Goal: Transaction & Acquisition: Purchase product/service

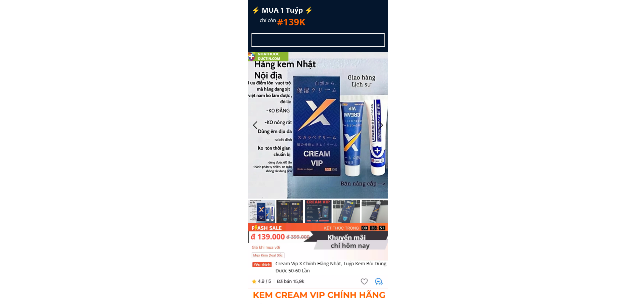
click at [367, 20] on div "⚡️ MUA 1 Tuýp ⚡️ chỉ còn #139K GIẢM GIÁ LÊN TỚI 55% DUY NHẤT HÔM NAY (xem hàng …" at bounding box center [318, 112] width 140 height 224
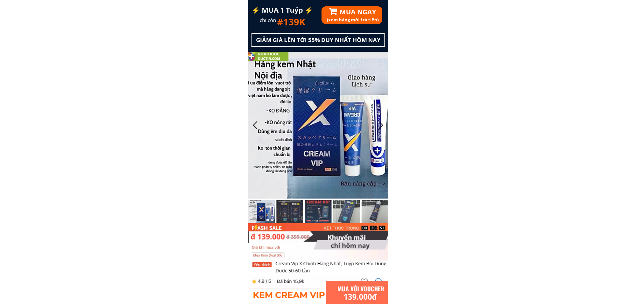
click at [367, 20] on h3 "(xem hàng mới trả tiền)" at bounding box center [394, 19] width 134 height 7
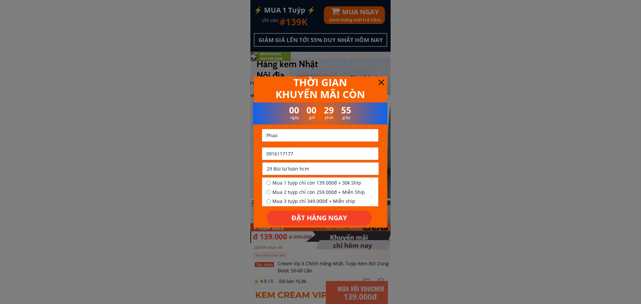
drag, startPoint x: 307, startPoint y: 148, endPoint x: 270, endPoint y: 155, distance: 37.7
click at [270, 155] on input "0916117177" at bounding box center [320, 154] width 111 height 12
paste input "339703149"
type input "0339703149"
click at [307, 133] on input "Phao" at bounding box center [320, 135] width 111 height 12
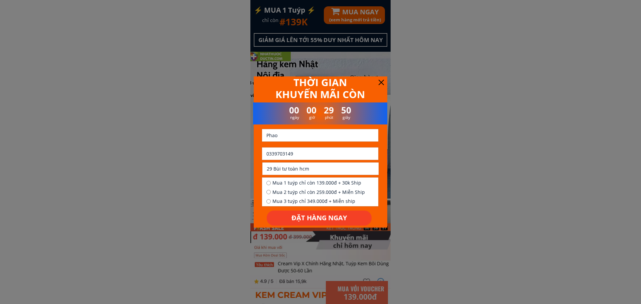
paste input "Long Bảo"
paste input "text"
type input "Long Bảo"
click at [303, 168] on input "29 Bùi tư toàn hcm" at bounding box center [320, 169] width 111 height 12
paste input "P tuy Hòa tỉnh [GEOGRAPHIC_DATA]"
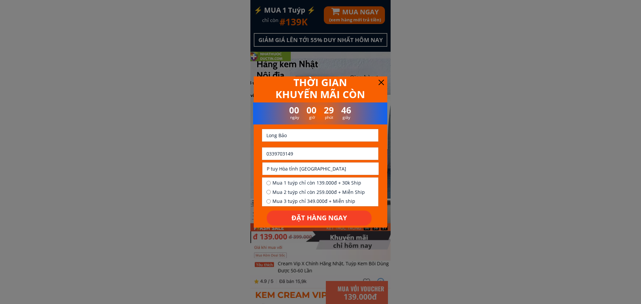
type input "P tuy Hòa tỉnh [GEOGRAPHIC_DATA]"
drag, startPoint x: 303, startPoint y: 180, endPoint x: 305, endPoint y: 207, distance: 27.4
click at [303, 180] on span "Mua 1 tuýp chỉ còn 139.000đ + 30k Ship" at bounding box center [319, 182] width 93 height 7
radio input "true"
click at [303, 211] on p "ĐẶT HÀNG NGAY" at bounding box center [319, 218] width 105 height 15
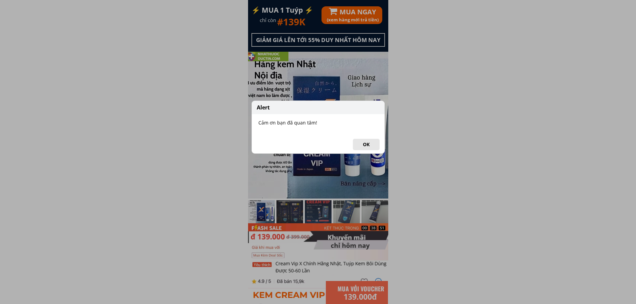
click at [361, 145] on button "OK" at bounding box center [366, 144] width 27 height 11
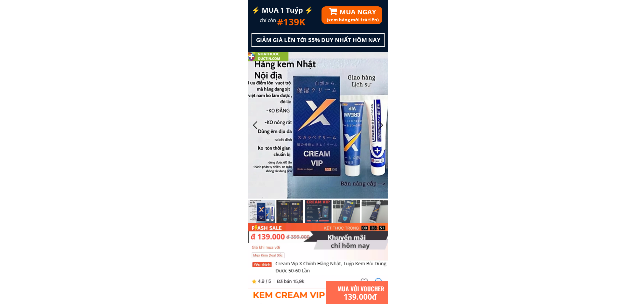
click at [353, 17] on h1 "MUA NGAY" at bounding box center [390, 12] width 100 height 11
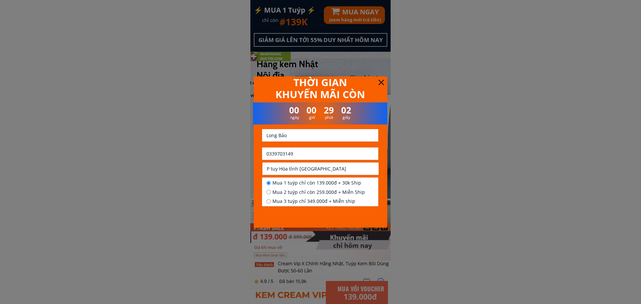
click at [312, 149] on input "0339703149" at bounding box center [320, 154] width 111 height 12
paste input "0818543177"
type input "0818543177"
click at [312, 133] on input "Long Bảo" at bounding box center [320, 135] width 111 height 12
type input "Văn Thân Xây dựng"
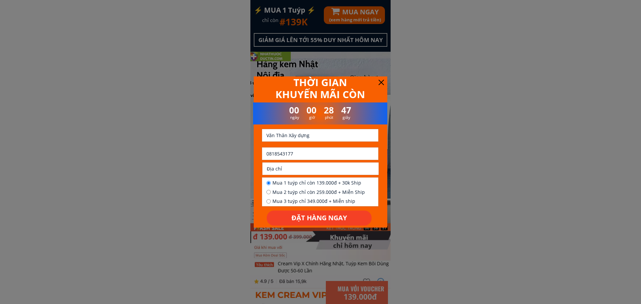
drag, startPoint x: 301, startPoint y: 164, endPoint x: 302, endPoint y: 168, distance: 4.0
click at [301, 164] on input "text" at bounding box center [320, 169] width 111 height 12
paste input "Tôi muốn mua hàng"
type input "Tôi muốn mua hàng"
click at [289, 186] on span "Mua 1 tuýp chỉ còn 139.000đ + 30k Ship" at bounding box center [319, 182] width 93 height 7
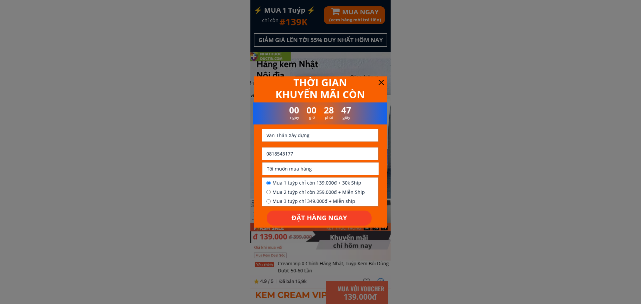
radio input "true"
click at [285, 217] on p "ĐẶT HÀNG NGAY" at bounding box center [319, 218] width 105 height 15
